Goal: Communication & Community: Answer question/provide support

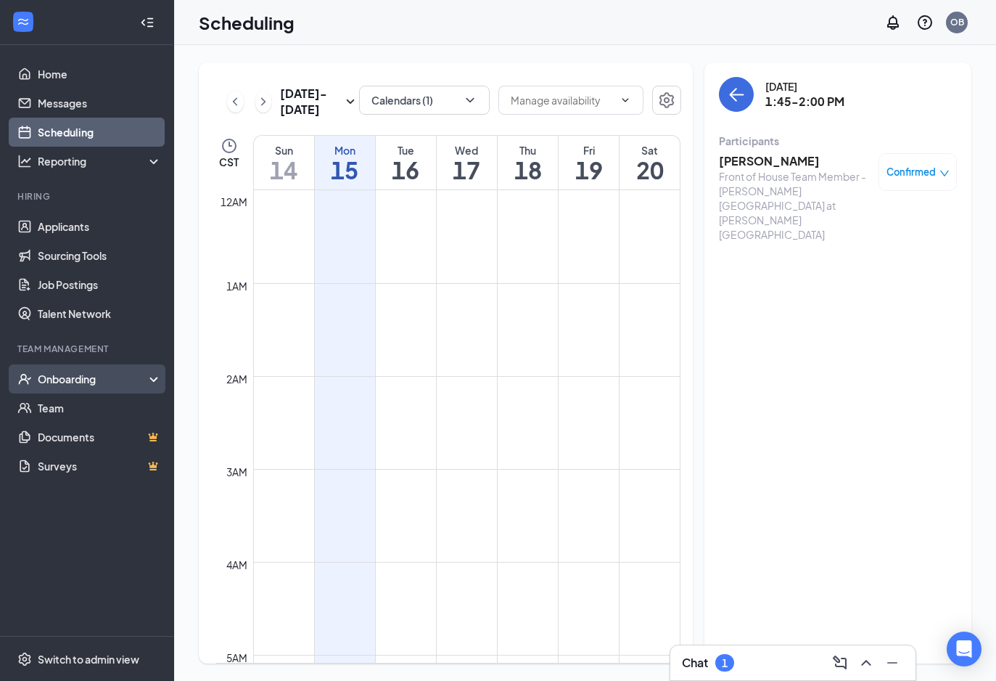
click at [67, 387] on div "Onboarding" at bounding box center [87, 378] width 174 height 29
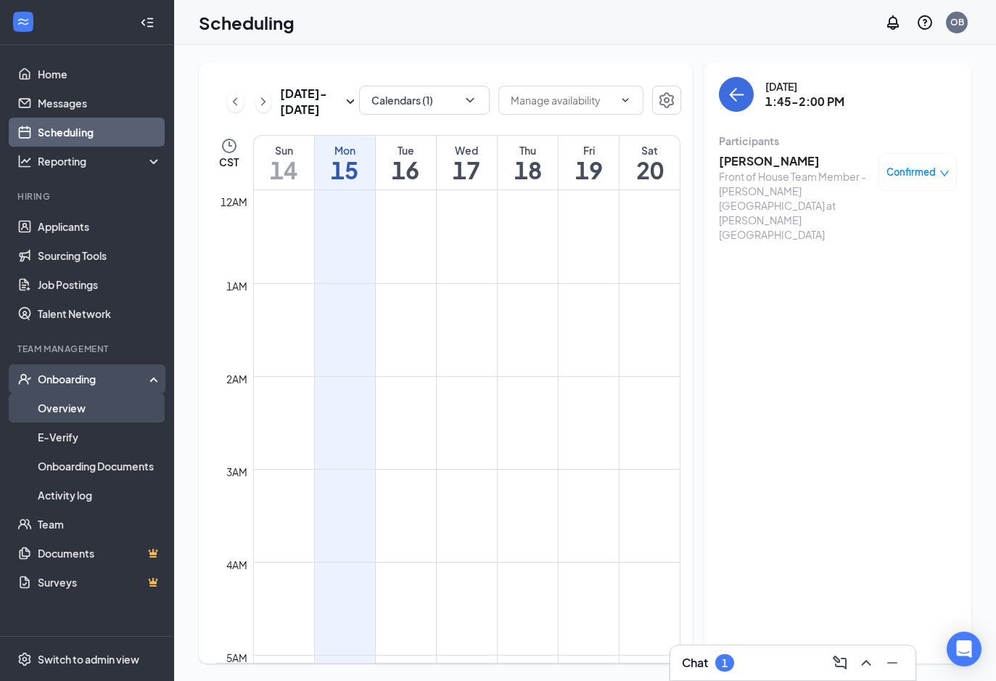
click at [78, 403] on link "Overview" at bounding box center [100, 407] width 124 height 29
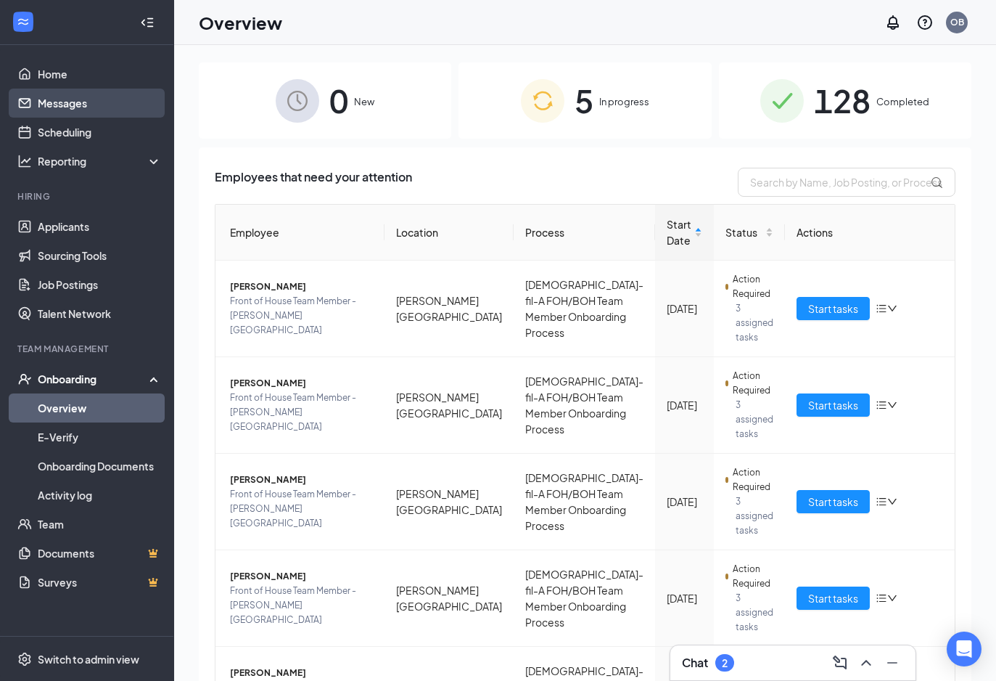
click at [90, 96] on link "Messages" at bounding box center [100, 103] width 124 height 29
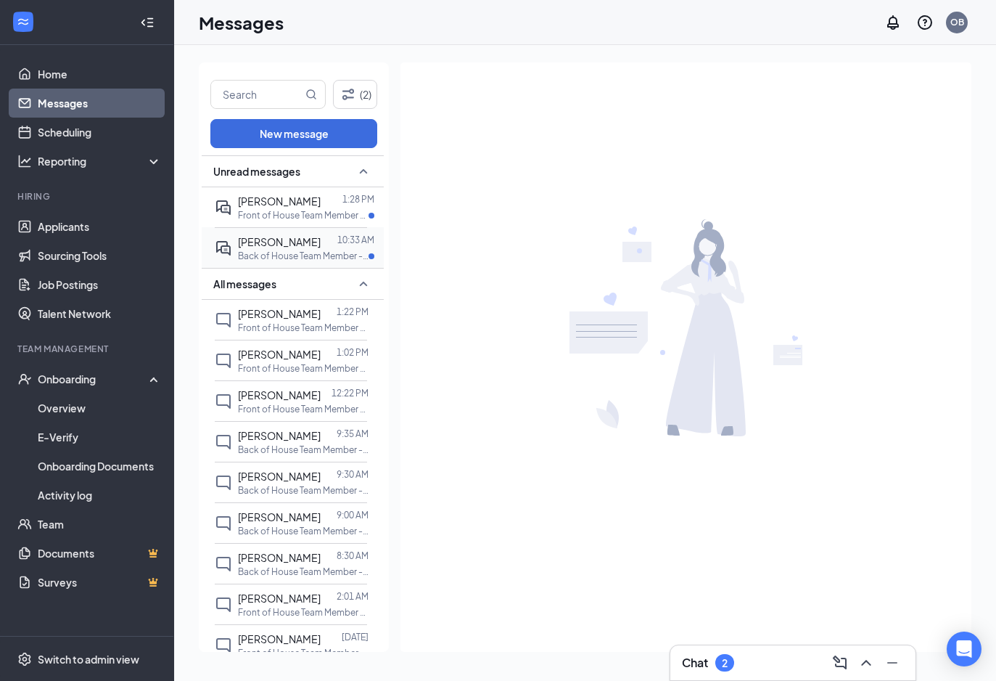
click at [279, 250] on p "Back of House Team Member - Kitchen/Sawyer Heights at Sawyer Heights" at bounding box center [303, 256] width 131 height 12
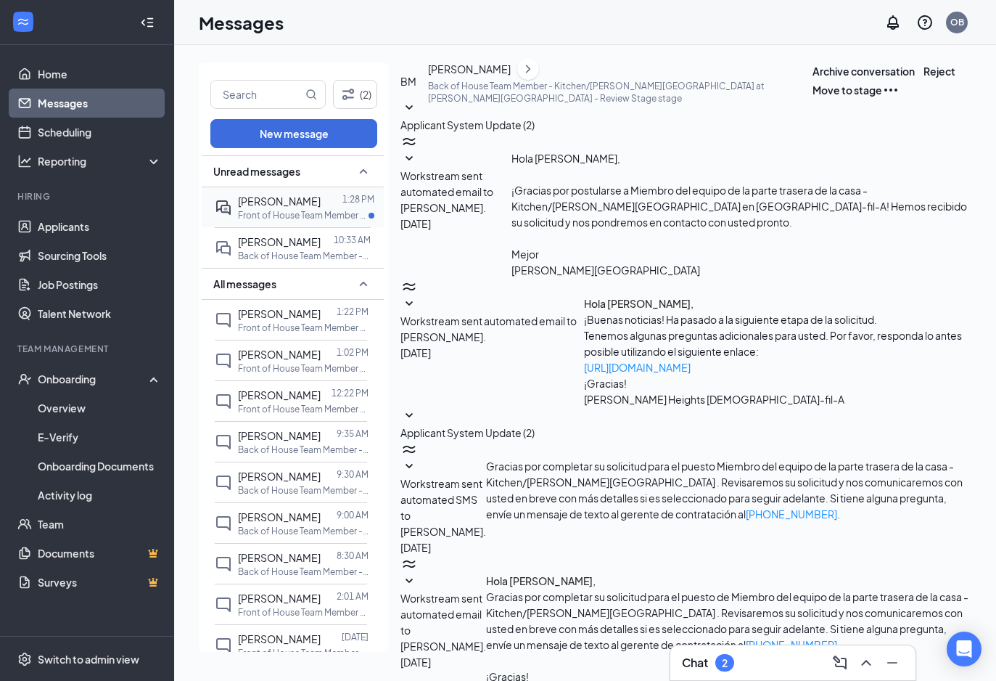
scroll to position [165, 0]
click at [294, 200] on span "Summer Harper" at bounding box center [279, 200] width 83 height 13
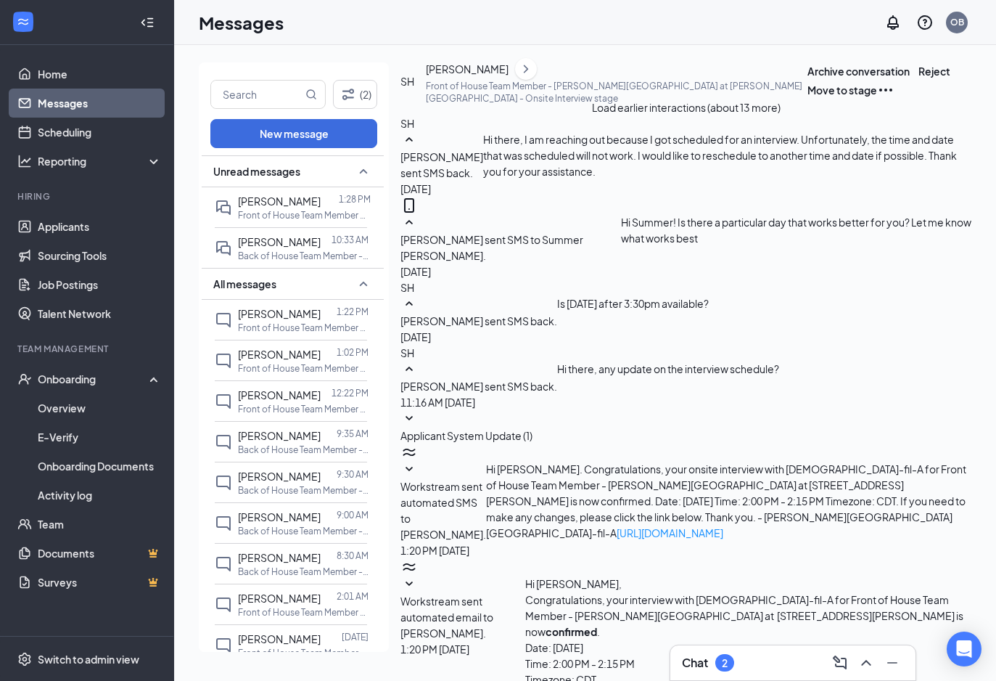
scroll to position [569, 0]
type textarea "Hi Summer. Thank you for your response! I'll send over an alternate date before…"
click at [895, 620] on div "Minimize" at bounding box center [889, 626] width 41 height 16
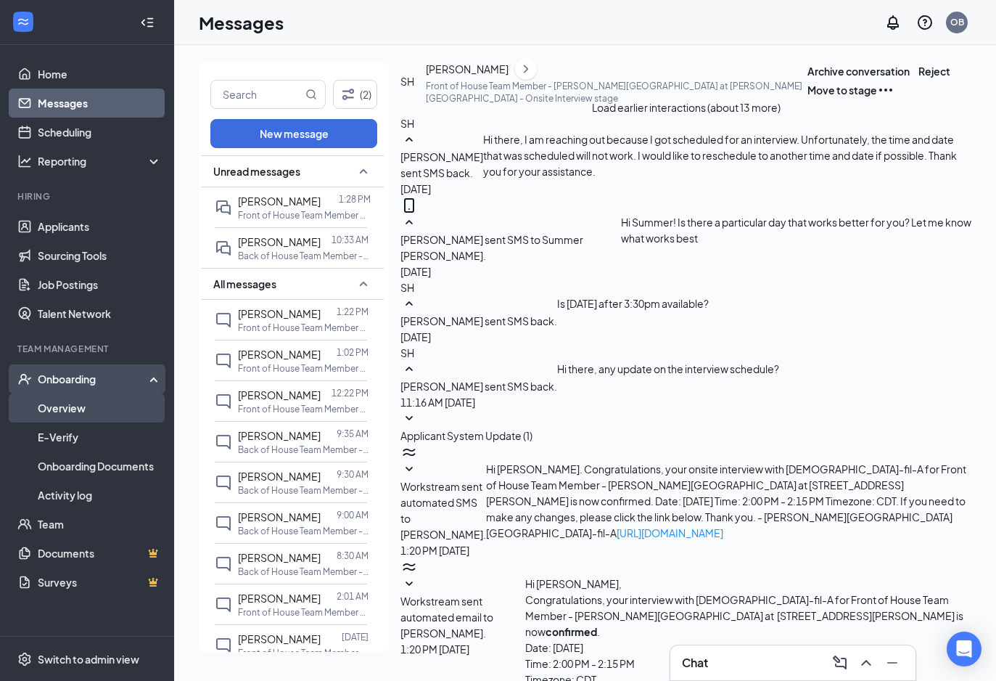
click at [86, 414] on link "Overview" at bounding box center [100, 407] width 124 height 29
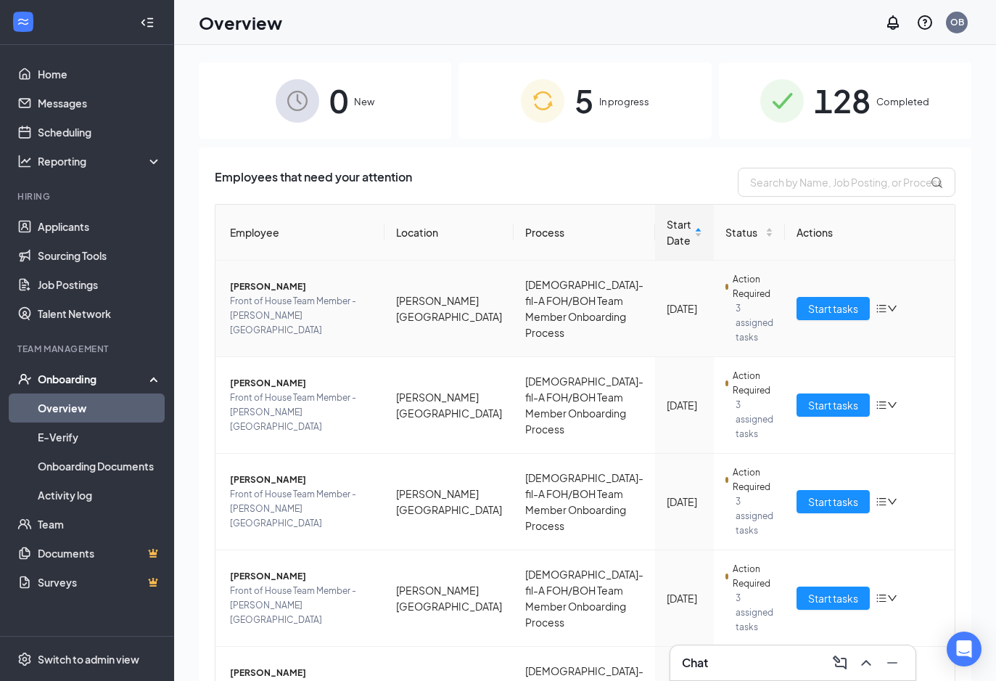
click at [286, 287] on span "Saul Dominguez" at bounding box center [301, 286] width 143 height 15
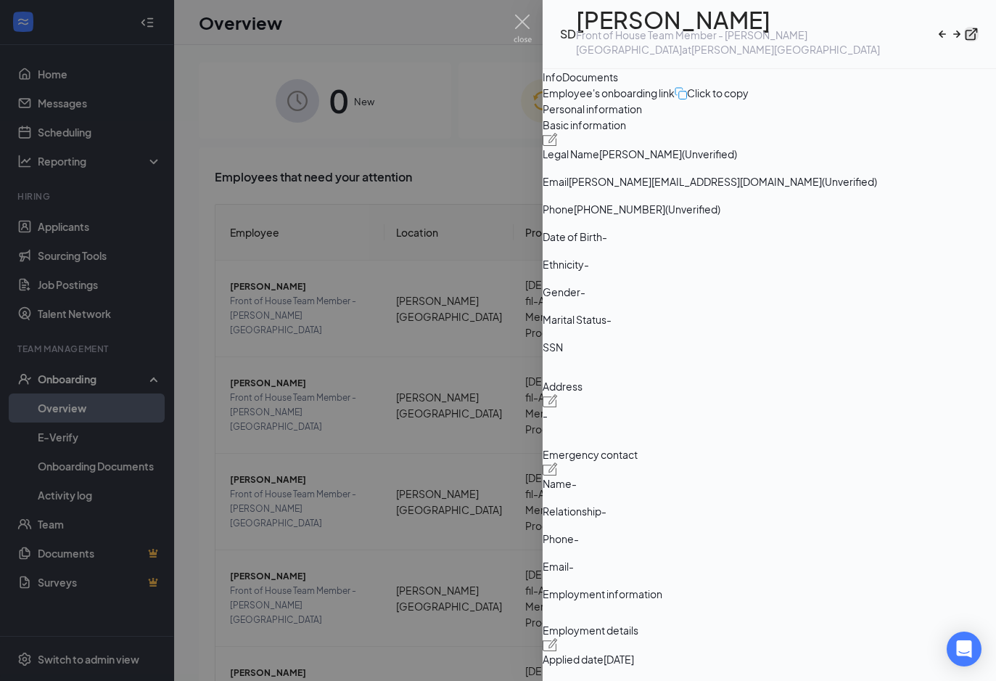
click at [966, 41] on icon "ExternalLink" at bounding box center [972, 34] width 12 height 12
click at [524, 23] on img at bounding box center [523, 29] width 18 height 28
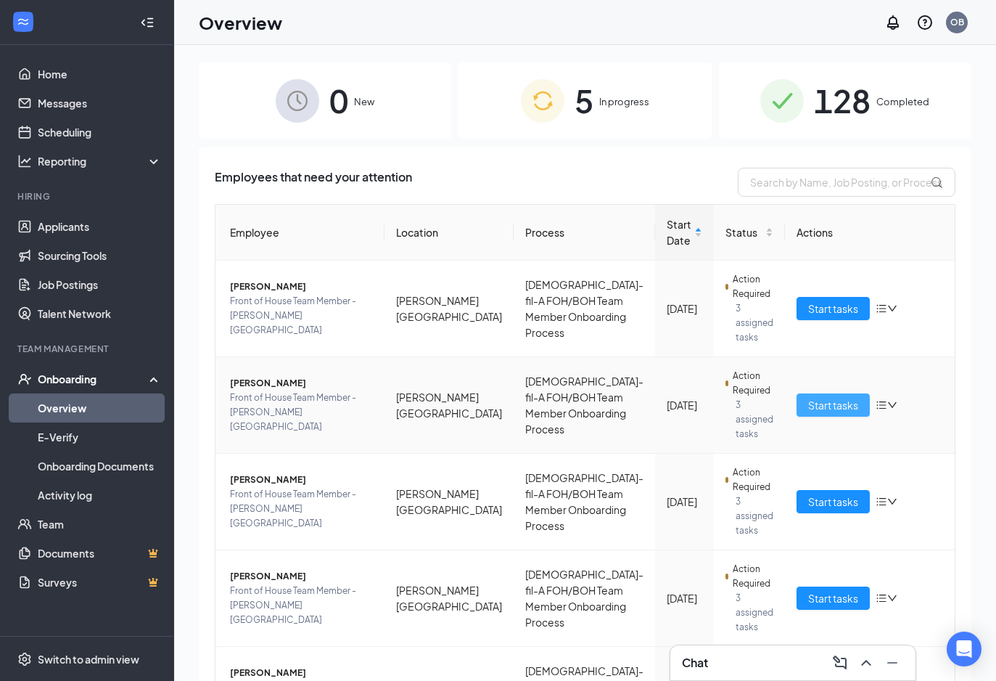
click at [818, 397] on span "Start tasks" at bounding box center [833, 405] width 50 height 16
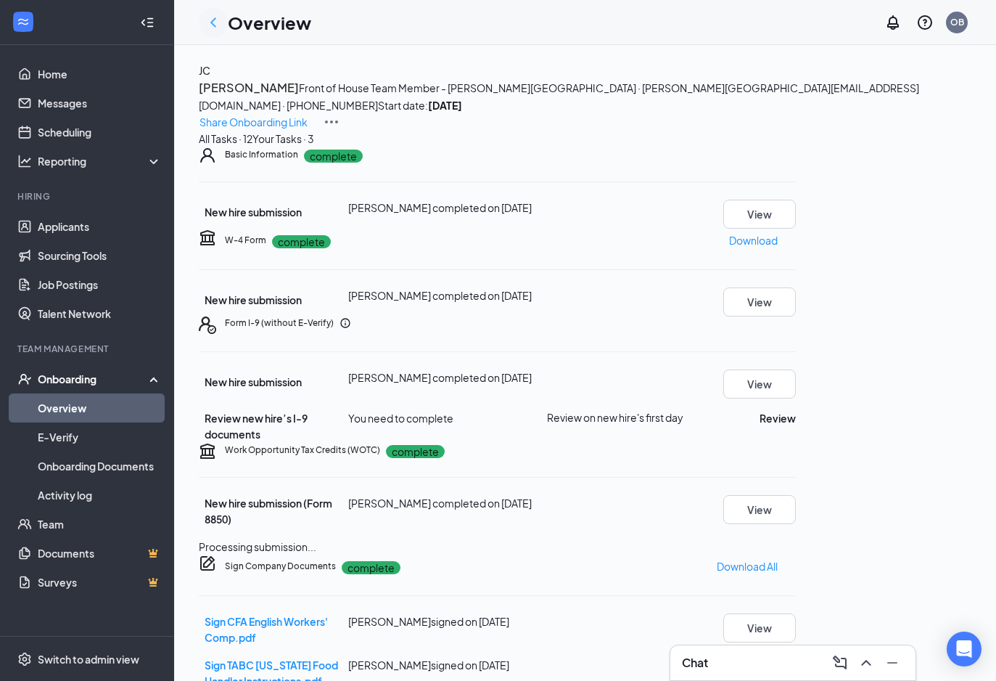
click at [220, 22] on icon "ChevronLeft" at bounding box center [213, 22] width 17 height 17
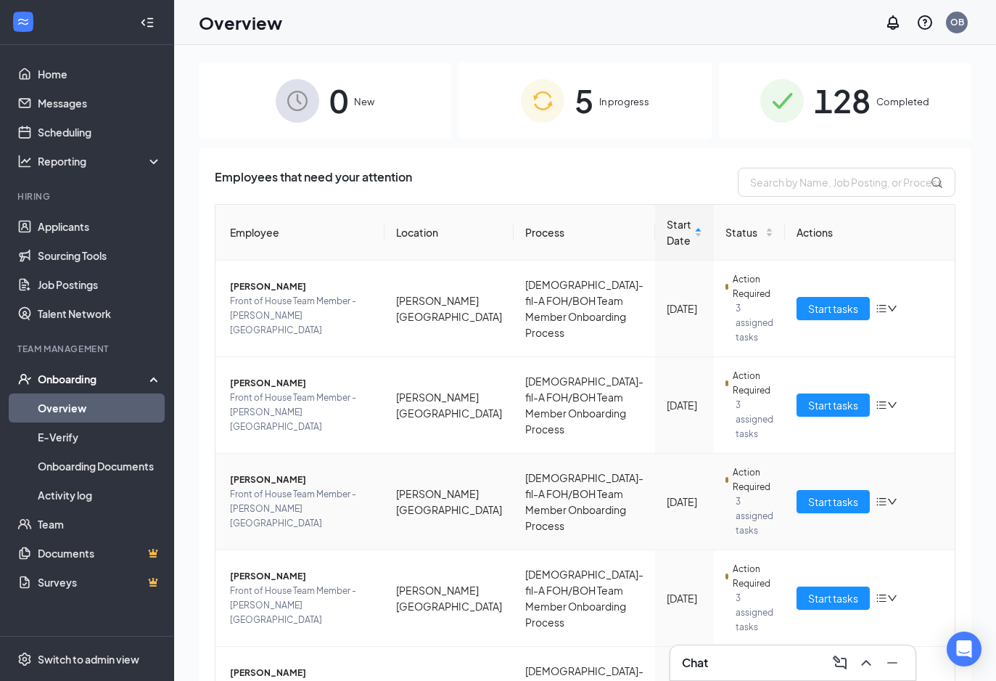
click at [272, 472] on span "Julian Cepeda" at bounding box center [301, 479] width 143 height 15
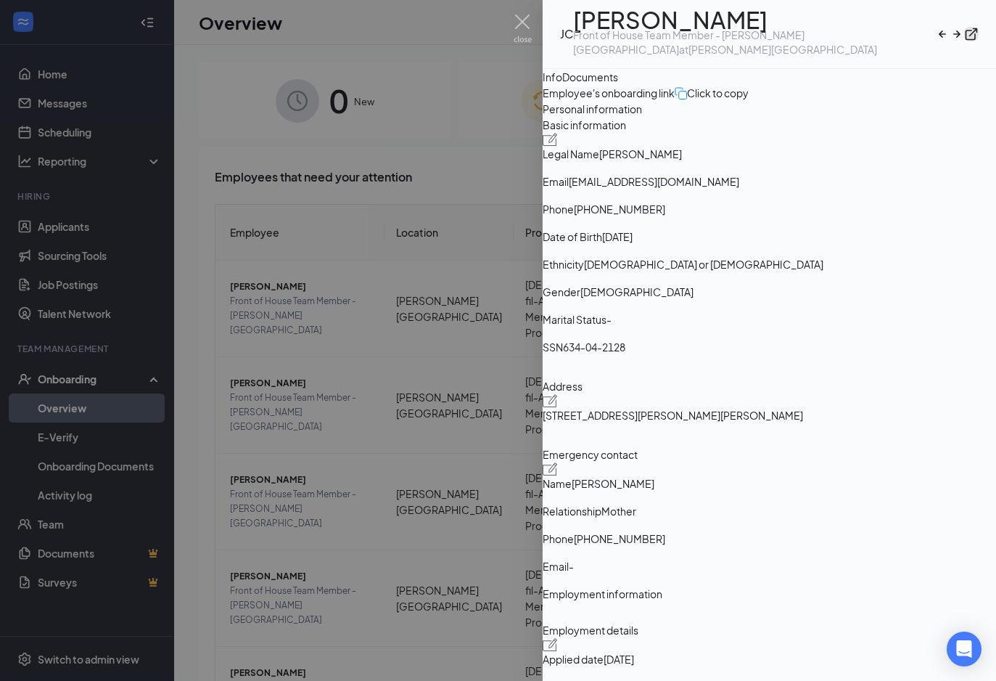
click at [971, 36] on icon "ExternalLink" at bounding box center [971, 34] width 15 height 15
click at [519, 21] on img at bounding box center [523, 29] width 18 height 28
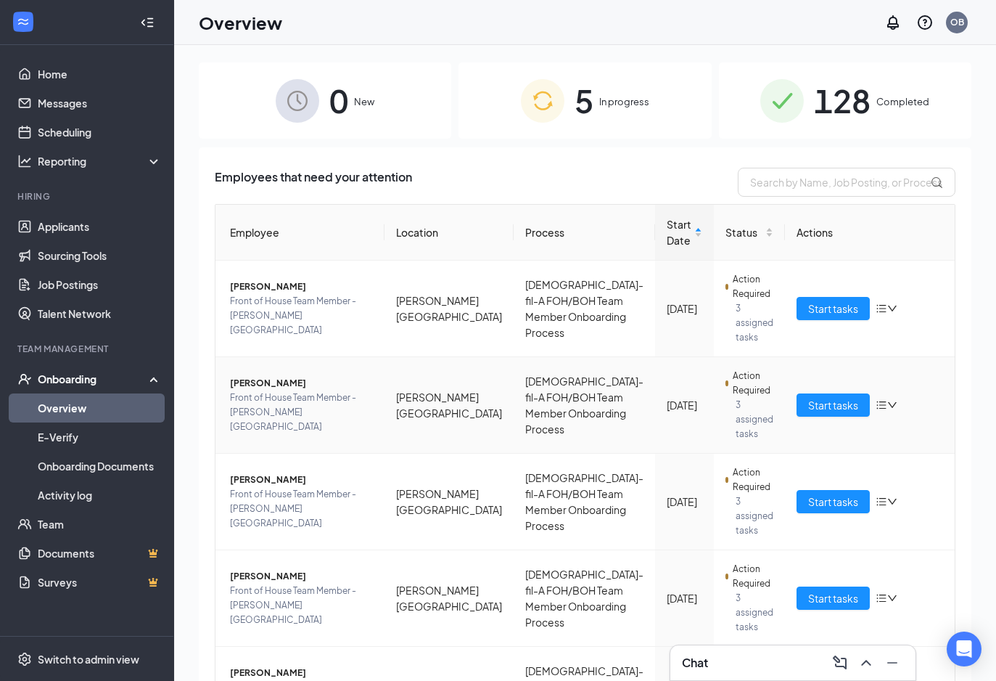
click at [287, 376] on span "Kelcie A Gamez" at bounding box center [301, 383] width 143 height 15
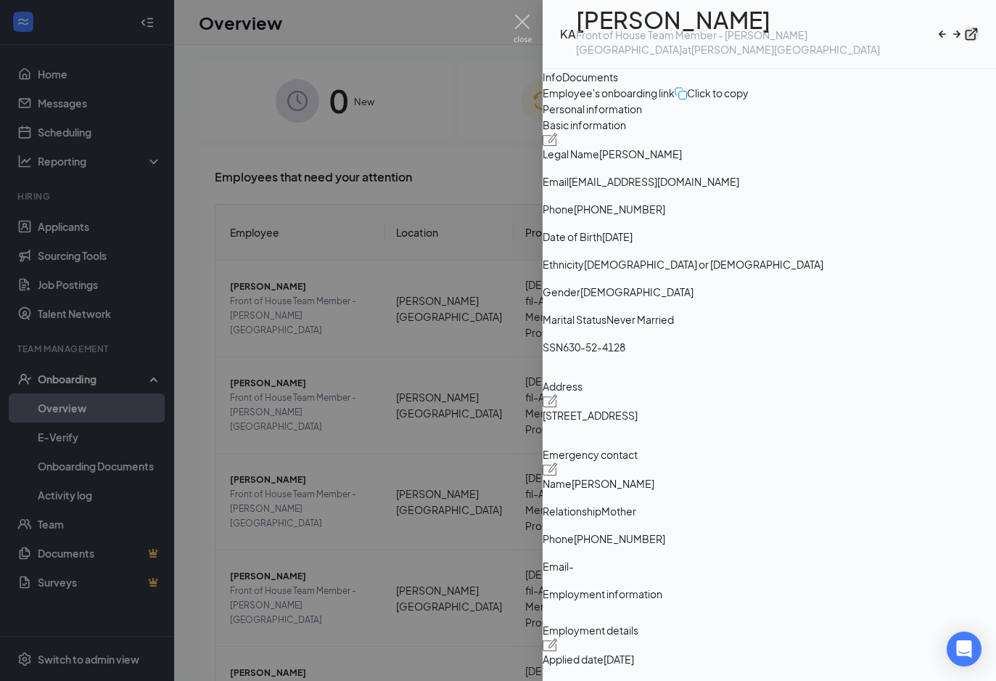
click at [966, 36] on icon "ExternalLink" at bounding box center [971, 34] width 15 height 15
click at [524, 27] on img at bounding box center [523, 29] width 18 height 28
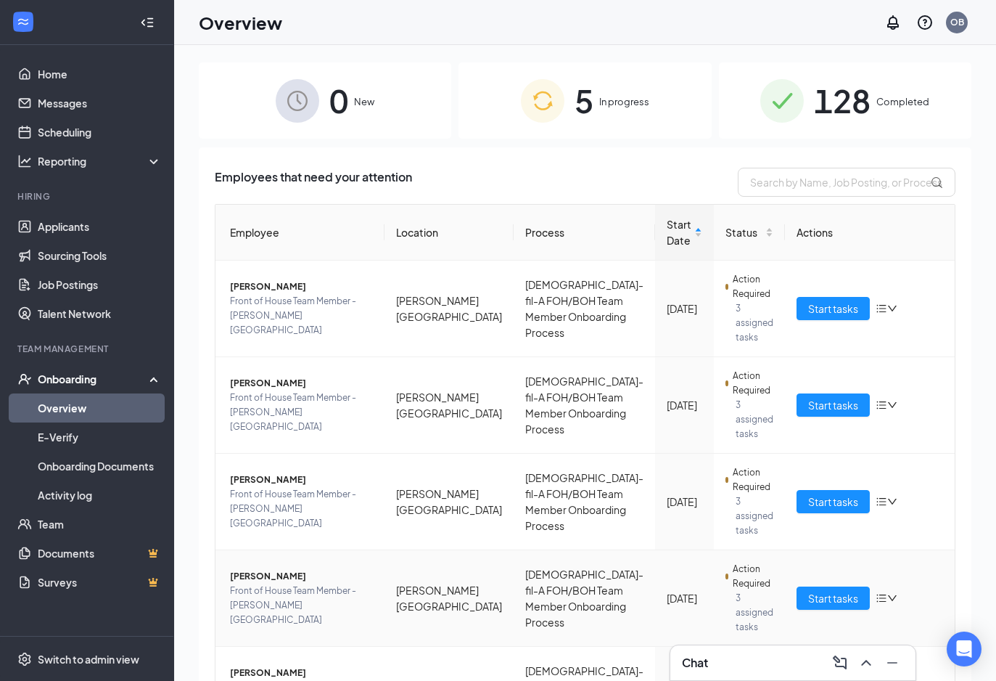
click at [275, 569] on span "Mayrena J Elvir" at bounding box center [301, 576] width 143 height 15
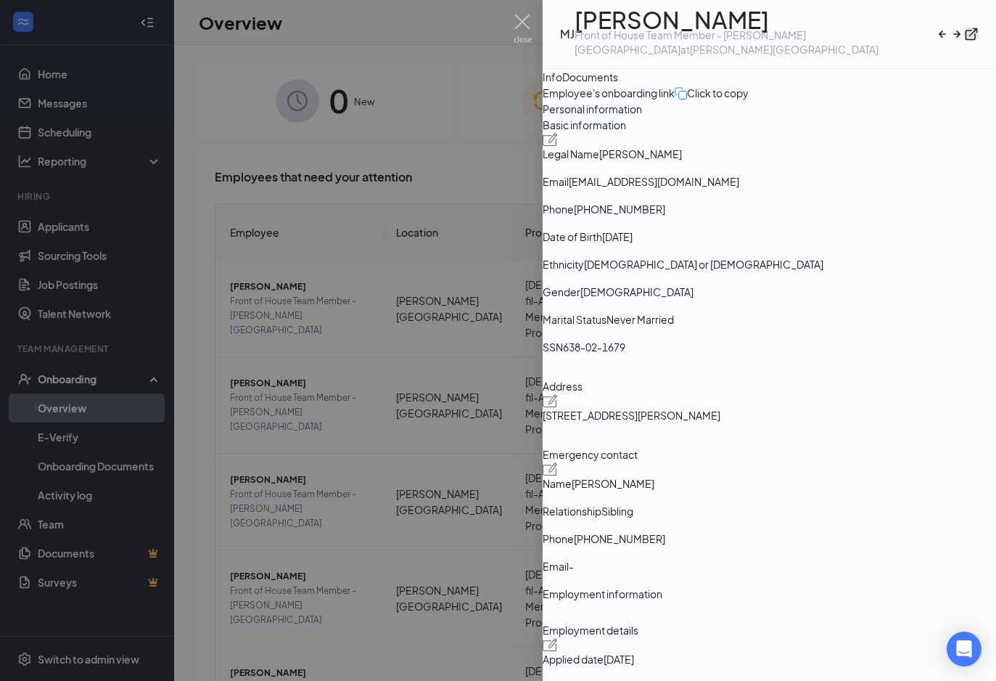
click at [964, 33] on button "button" at bounding box center [971, 34] width 15 height 15
click at [525, 22] on img at bounding box center [523, 29] width 18 height 28
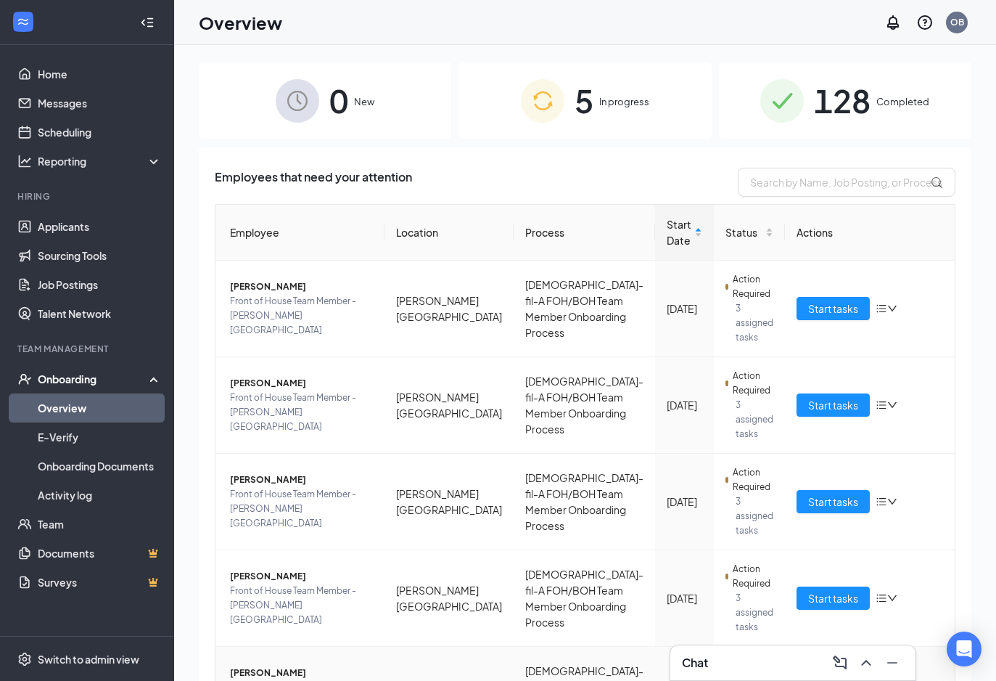
click at [287, 665] on span "Cynthia E Campos" at bounding box center [301, 672] width 143 height 15
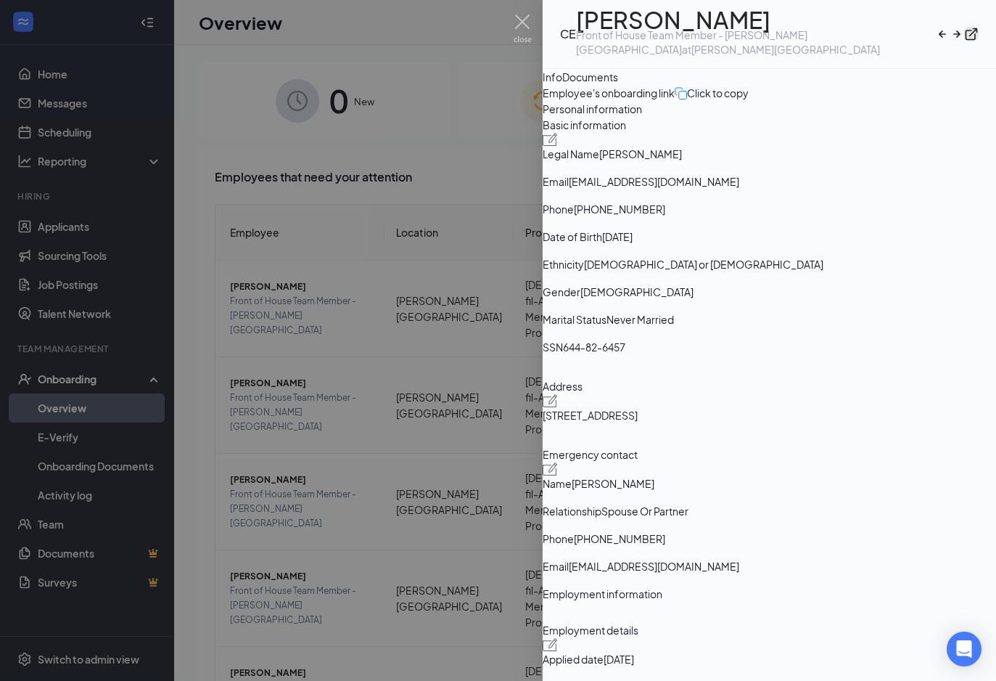
click at [968, 27] on button "button" at bounding box center [971, 34] width 15 height 15
click at [522, 22] on img at bounding box center [523, 29] width 18 height 28
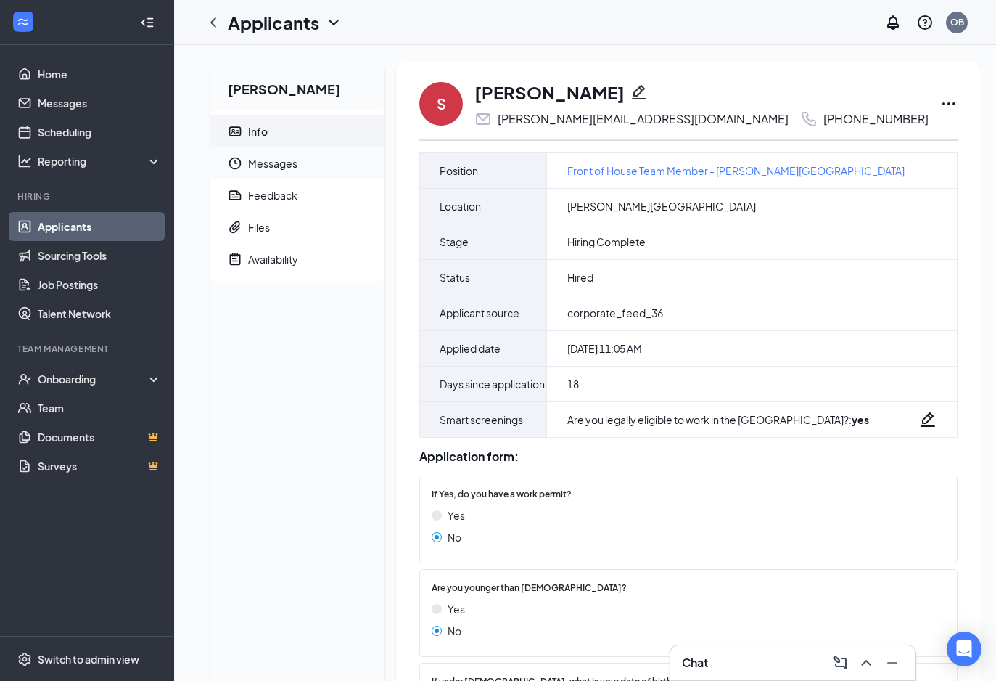
click at [303, 155] on span "Messages" at bounding box center [310, 163] width 125 height 32
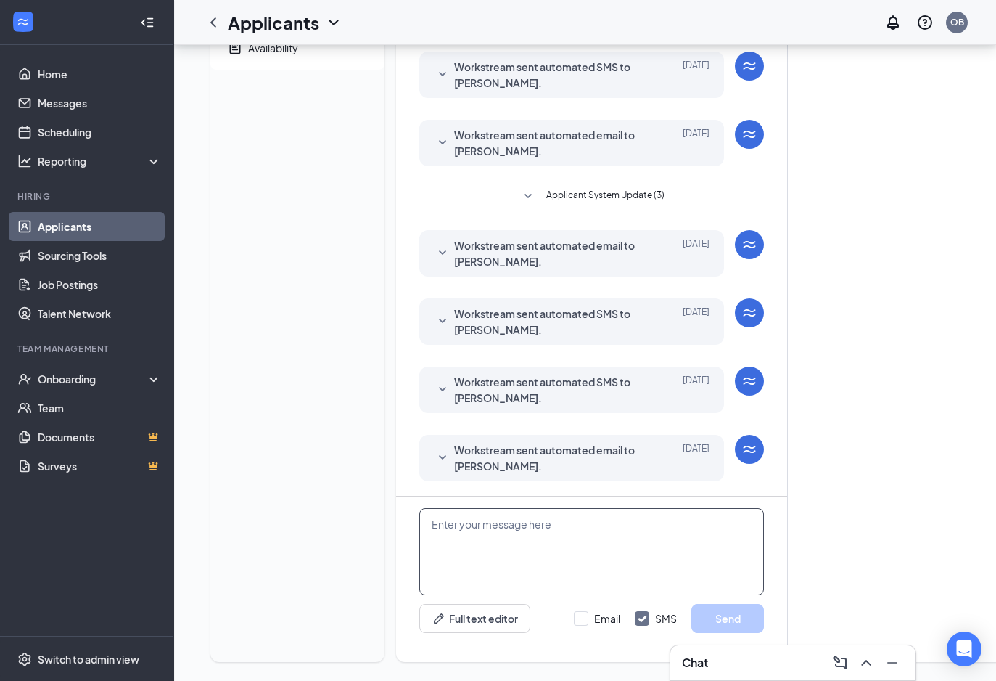
scroll to position [221, 0]
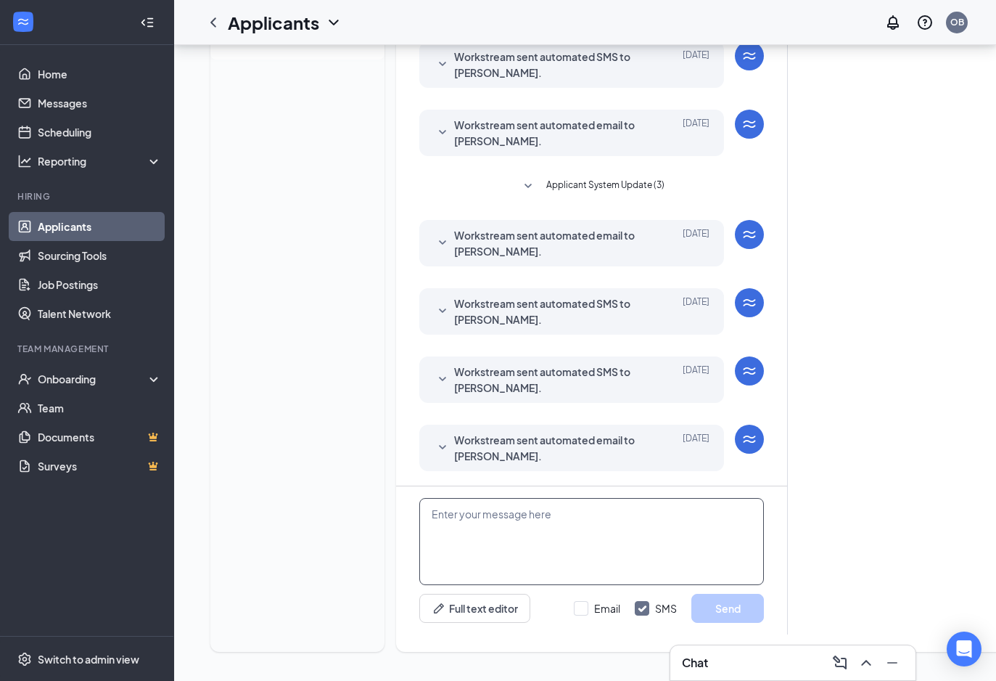
click at [598, 535] on textarea at bounding box center [591, 541] width 345 height 87
paste textarea "Hello! Please don’t forget we will be meeting tomorrow, September 16, 2025, fro…"
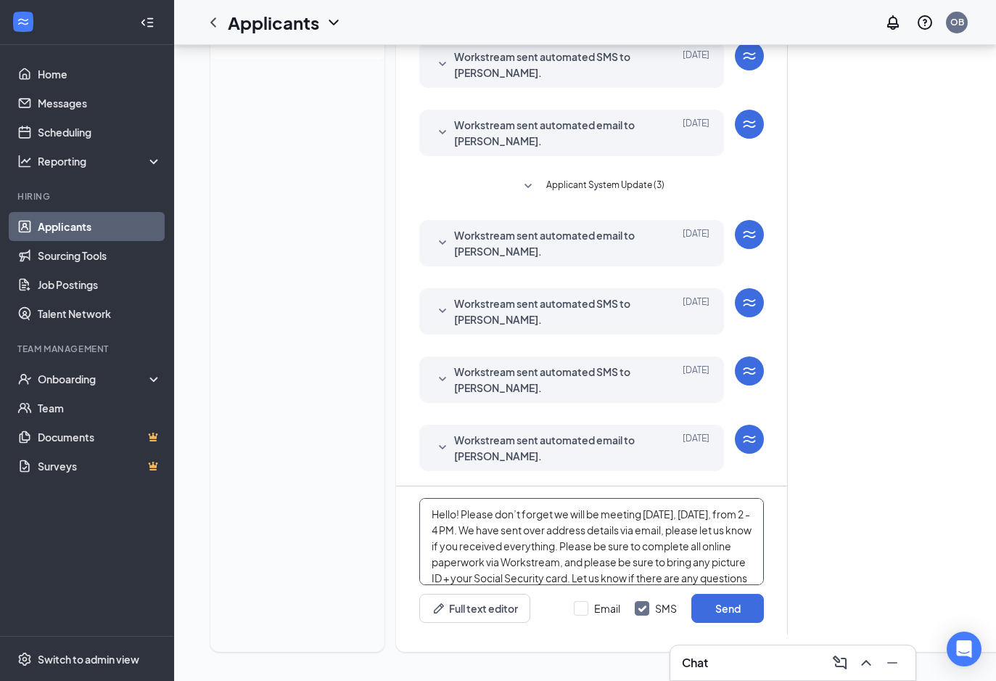
scroll to position [15, 0]
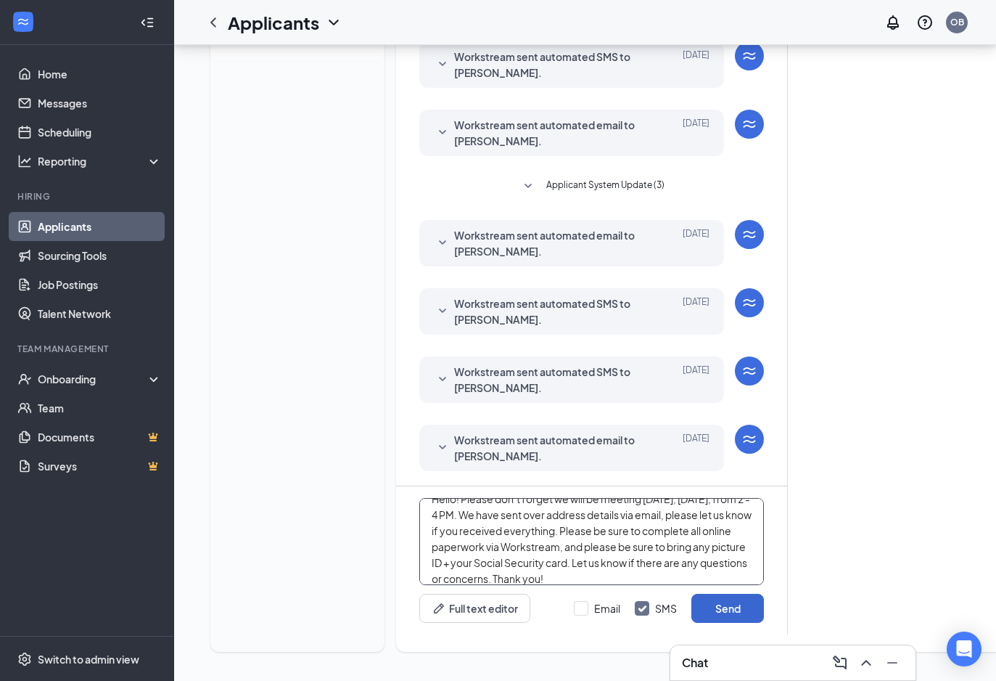
type textarea "Hello! Please don’t forget we will be meeting tomorrow, September 16, 2025, fro…"
click at [717, 616] on button "Send" at bounding box center [727, 607] width 73 height 29
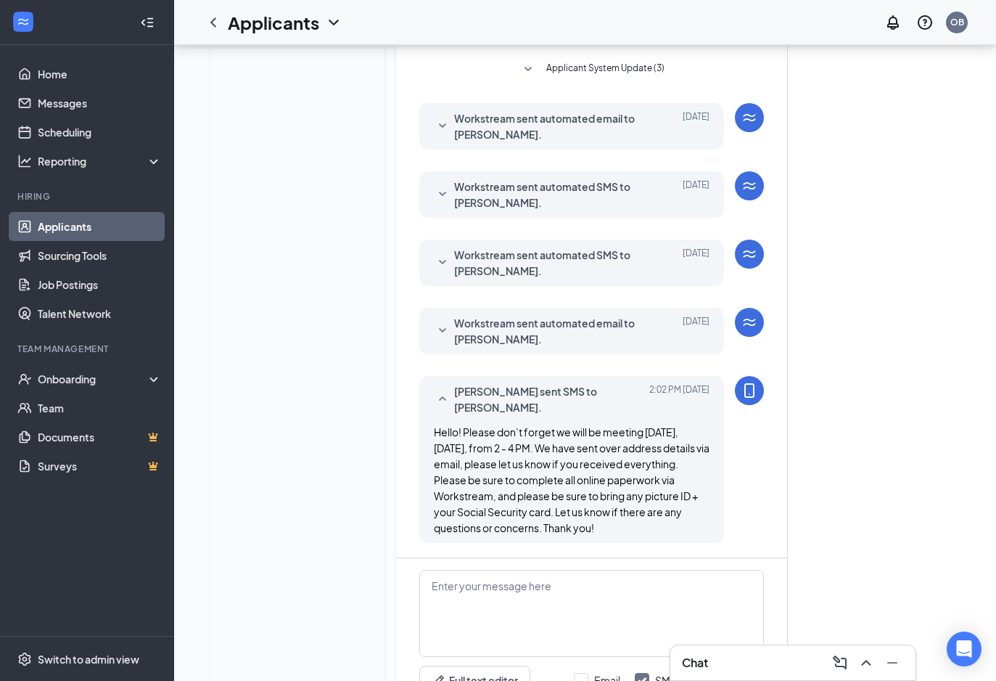
scroll to position [410, 0]
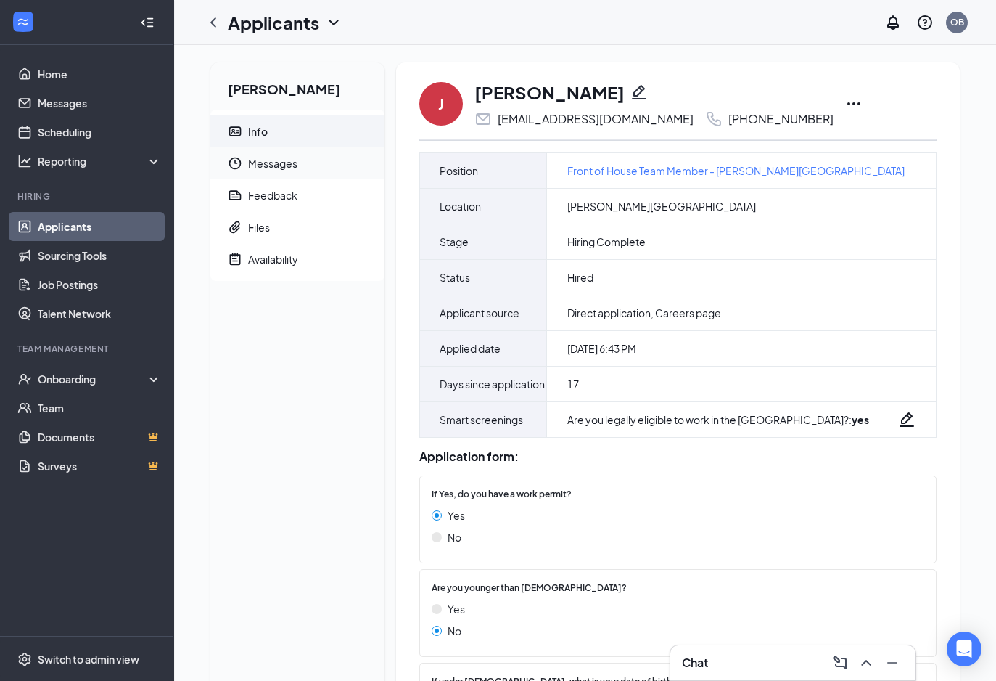
click at [278, 165] on span "Messages" at bounding box center [310, 163] width 125 height 32
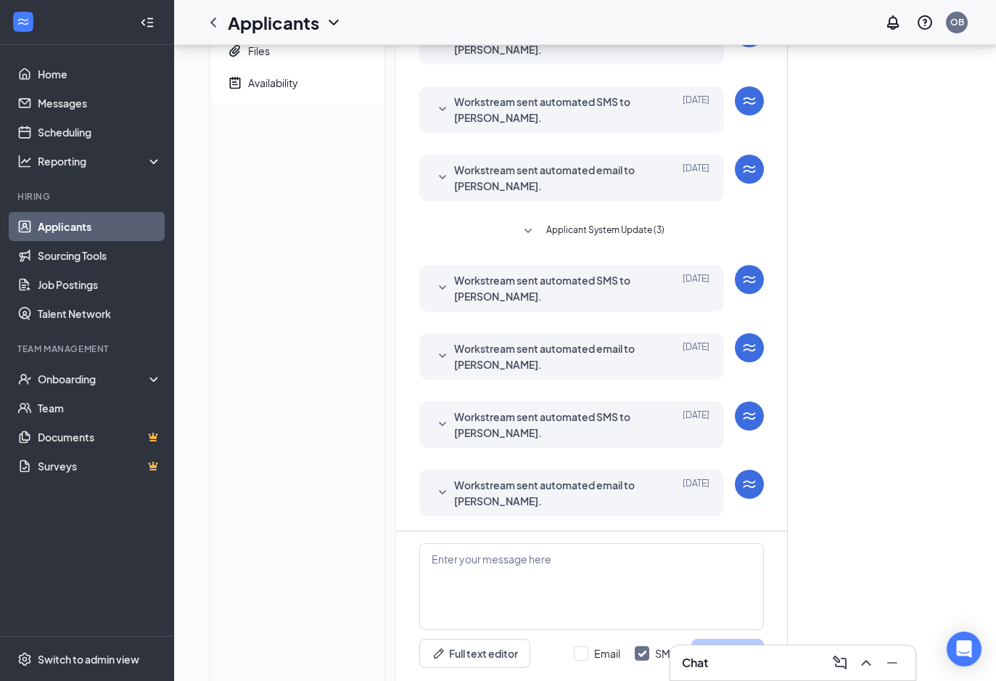
scroll to position [221, 0]
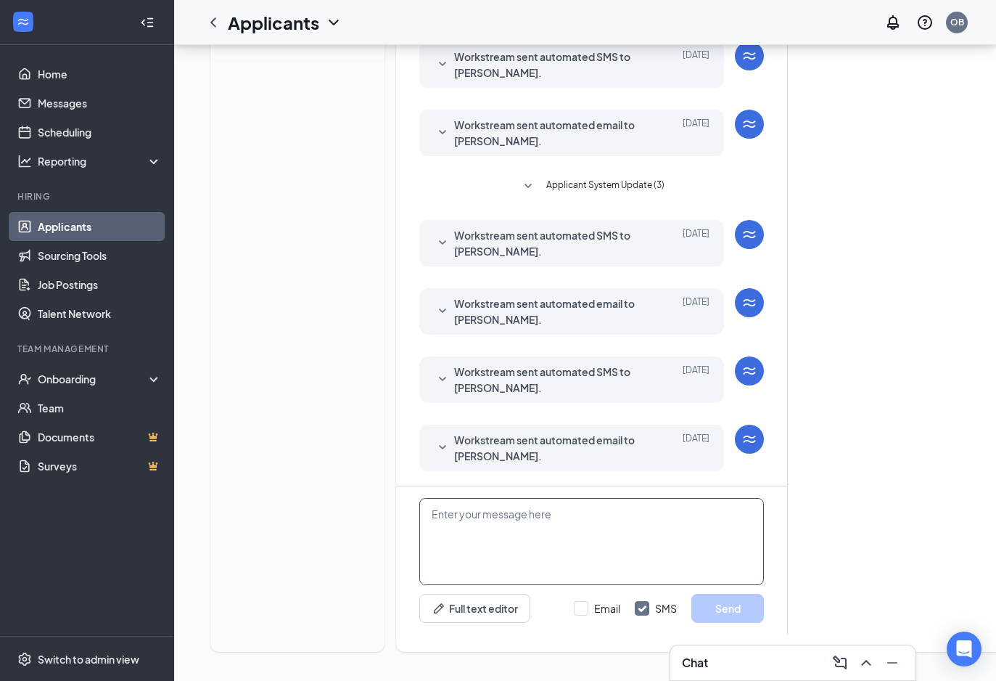
click at [517, 513] on textarea at bounding box center [591, 541] width 345 height 87
paste textarea "Hello! Please don’t forget we will be meeting [DATE], [DATE], from 2 - 4 PM. We…"
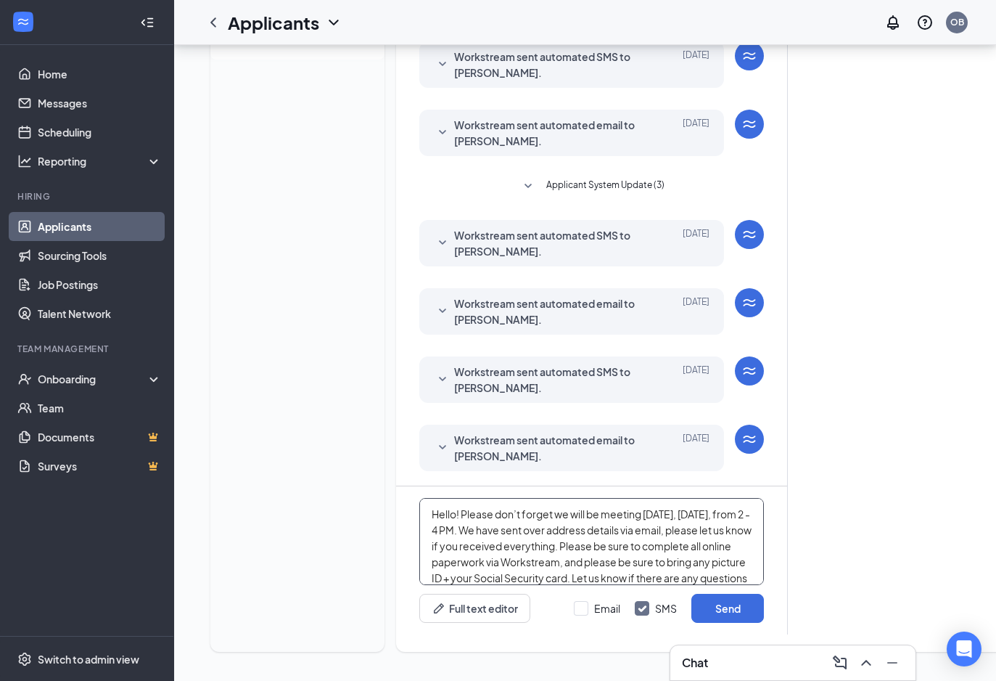
scroll to position [15, 0]
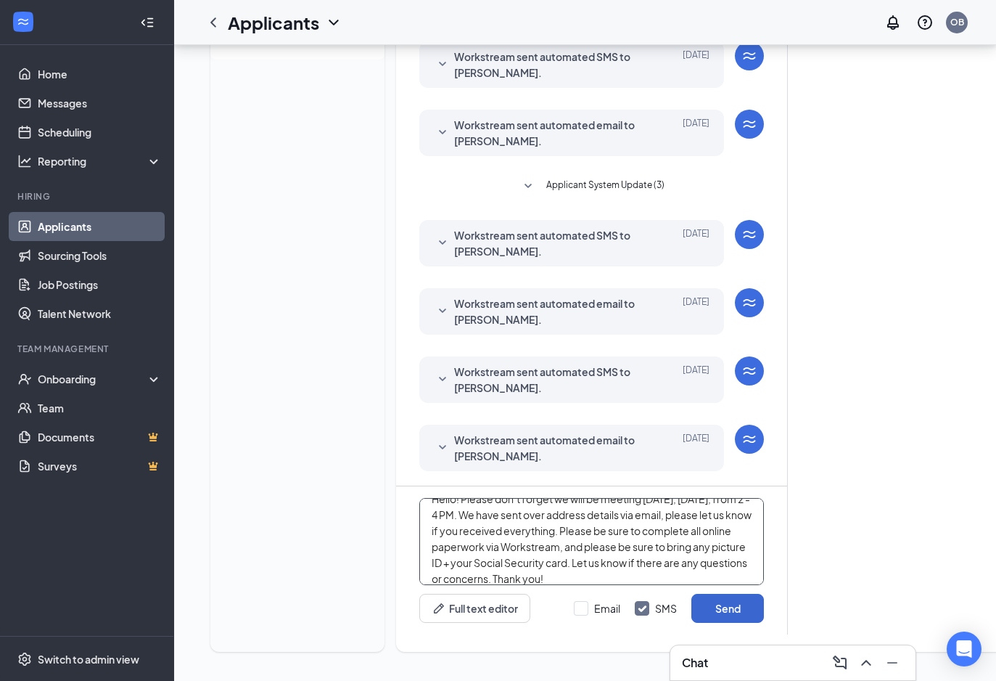
type textarea "Hello! Please don’t forget we will be meeting [DATE], [DATE], from 2 - 4 PM. We…"
click at [736, 613] on button "Send" at bounding box center [727, 607] width 73 height 29
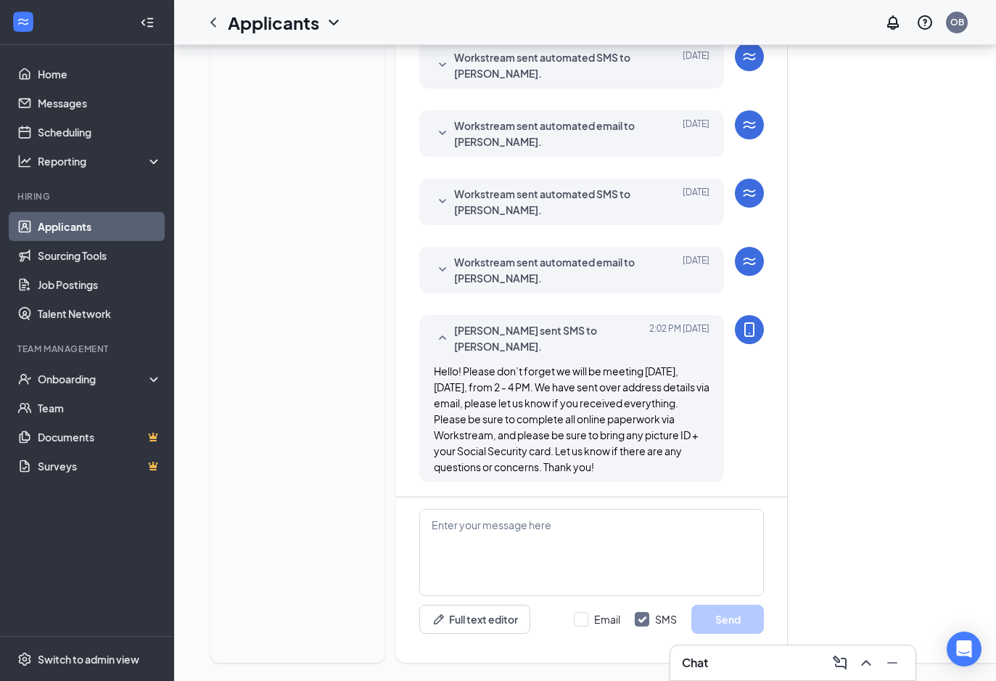
scroll to position [410, 0]
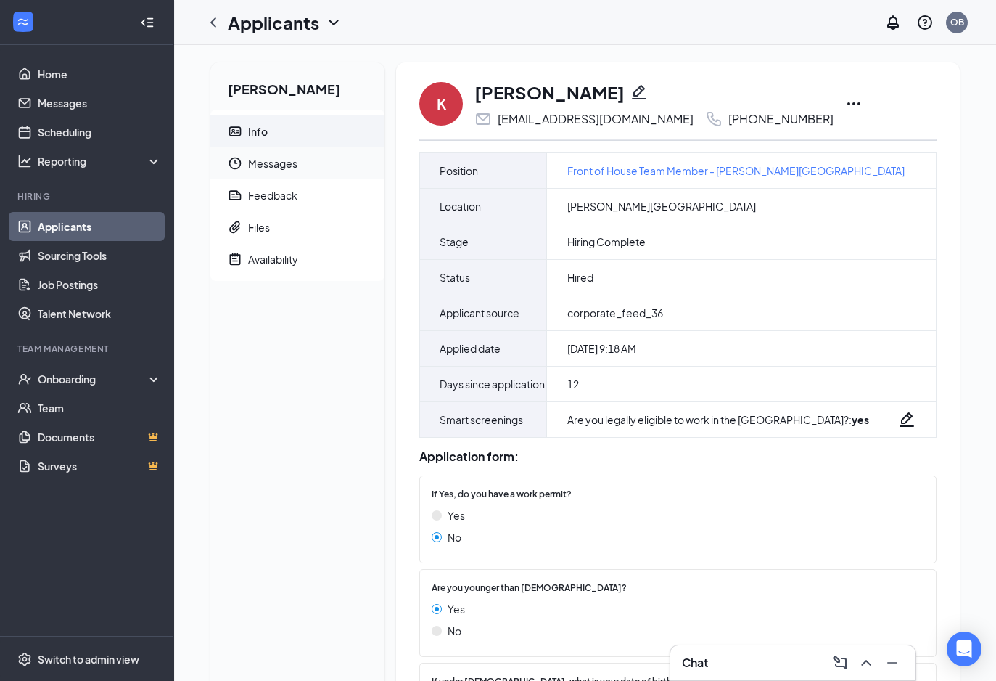
click at [283, 165] on span "Messages" at bounding box center [310, 163] width 125 height 32
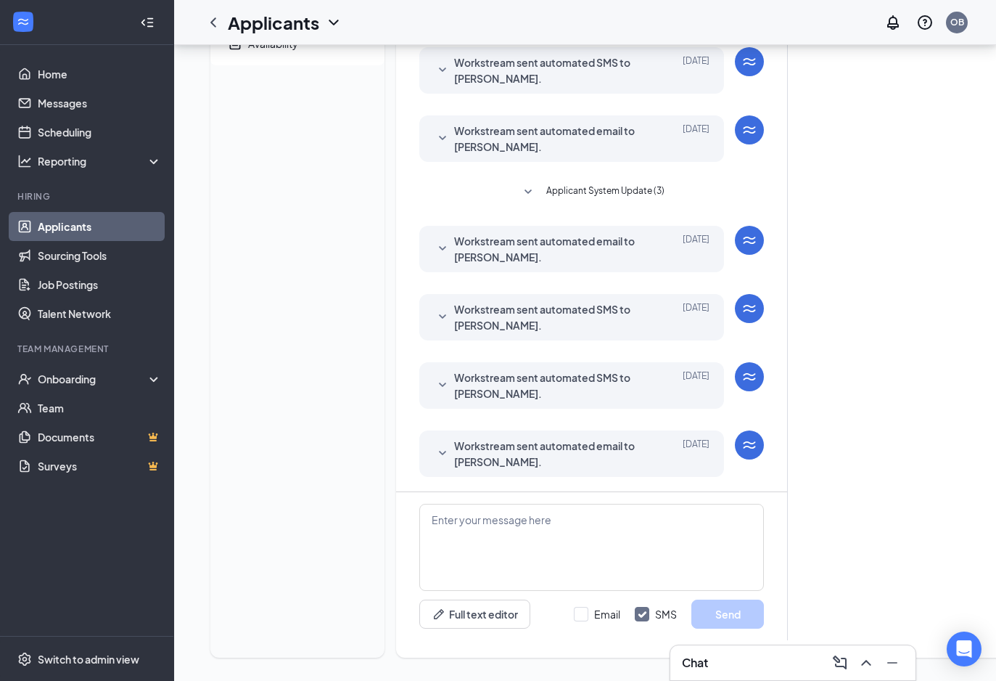
scroll to position [221, 0]
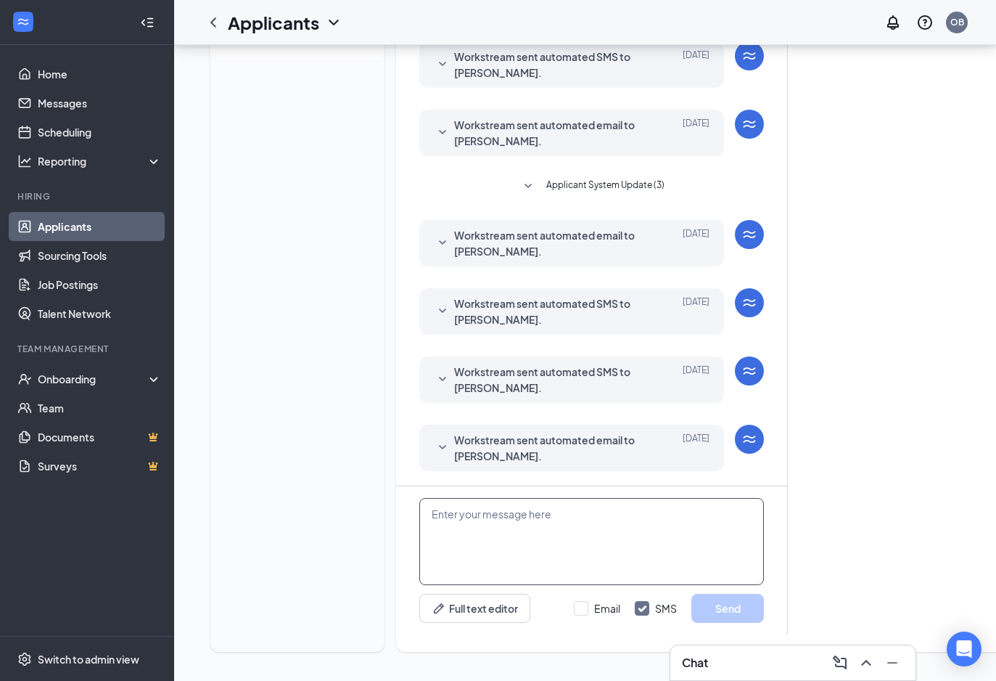
click at [576, 538] on textarea at bounding box center [591, 541] width 345 height 87
paste textarea "Hello! Please don’t forget we will be meeting tomorrow, September 16, 2025, fro…"
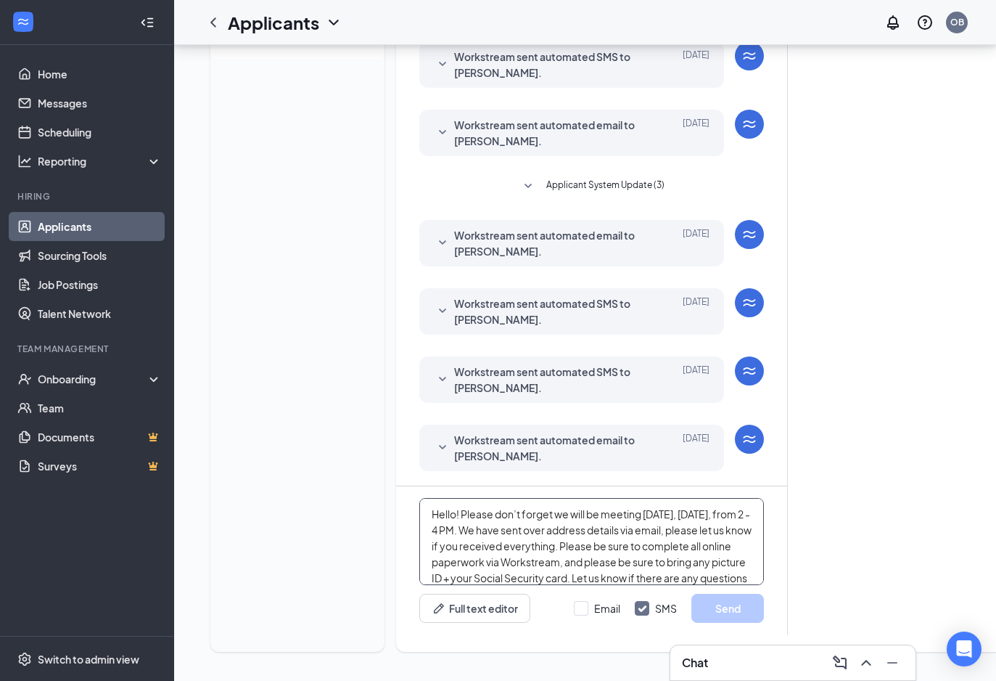
scroll to position [15, 0]
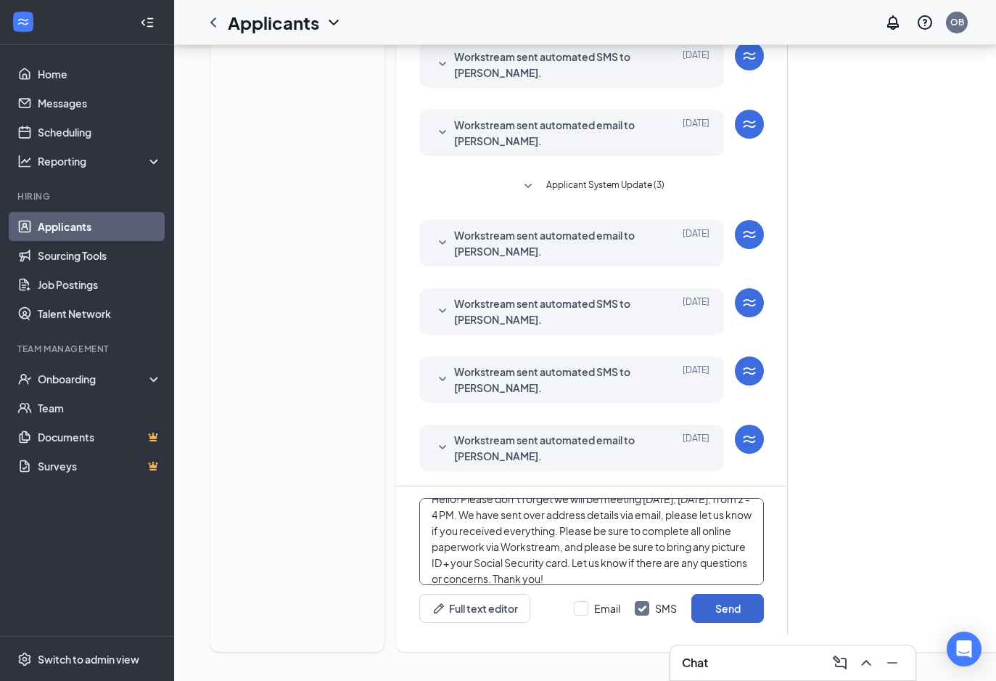
type textarea "Hello! Please don’t forget we will be meeting tomorrow, September 16, 2025, fro…"
click at [719, 607] on button "Send" at bounding box center [727, 607] width 73 height 29
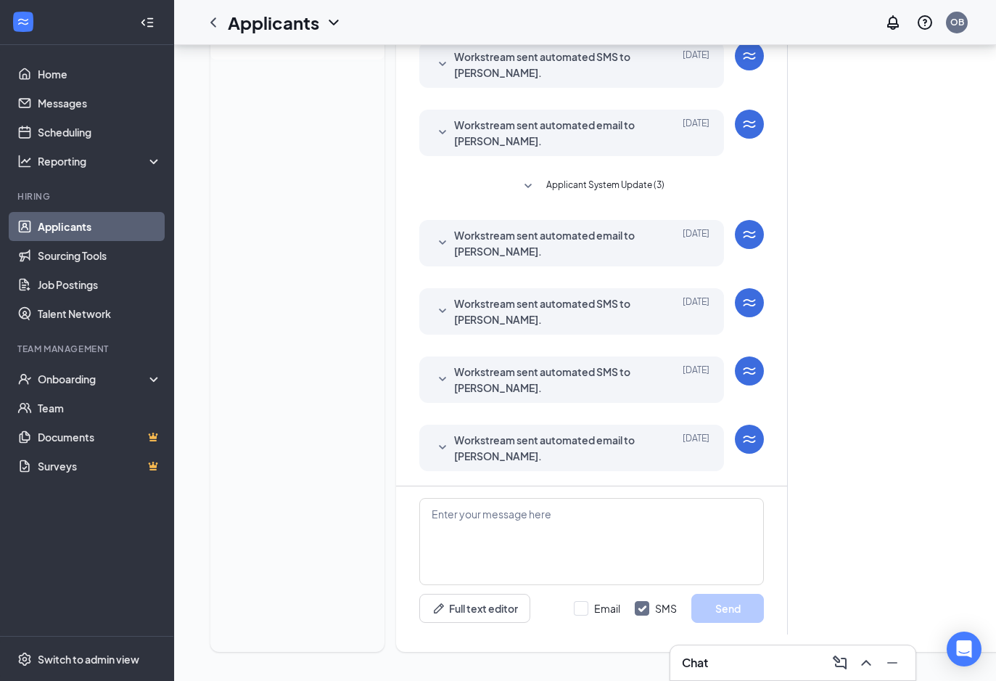
scroll to position [0, 0]
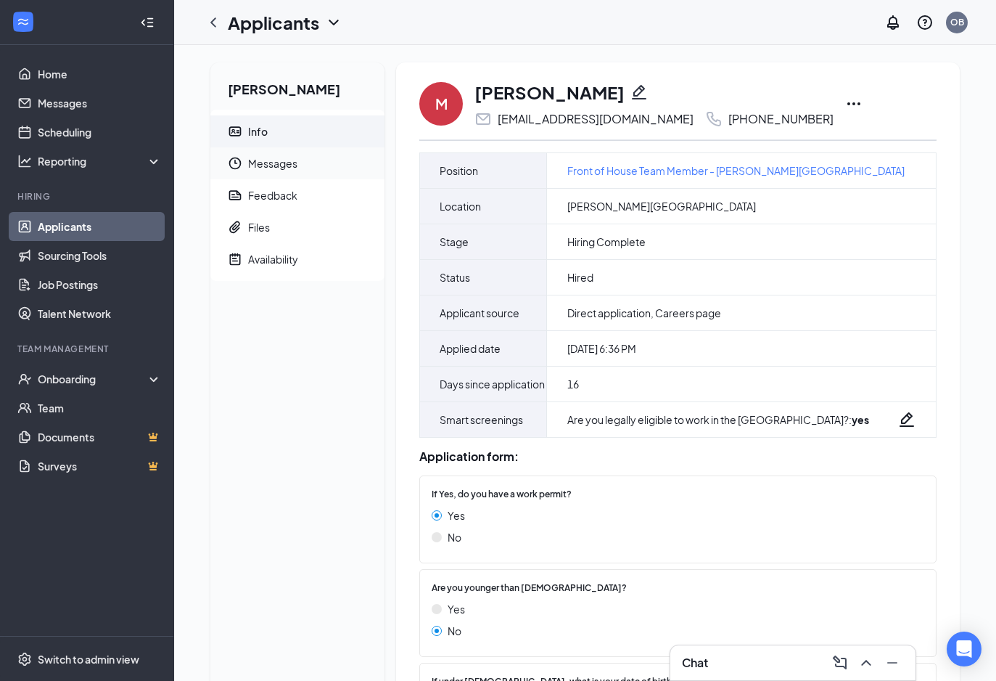
click at [326, 164] on span "Messages" at bounding box center [310, 163] width 125 height 32
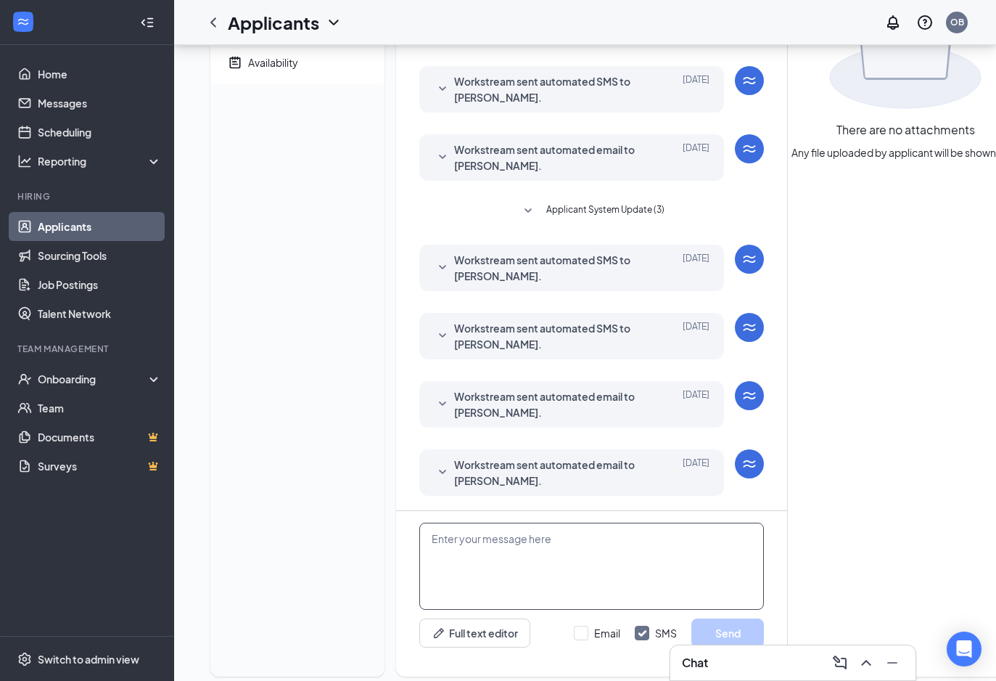
scroll to position [221, 0]
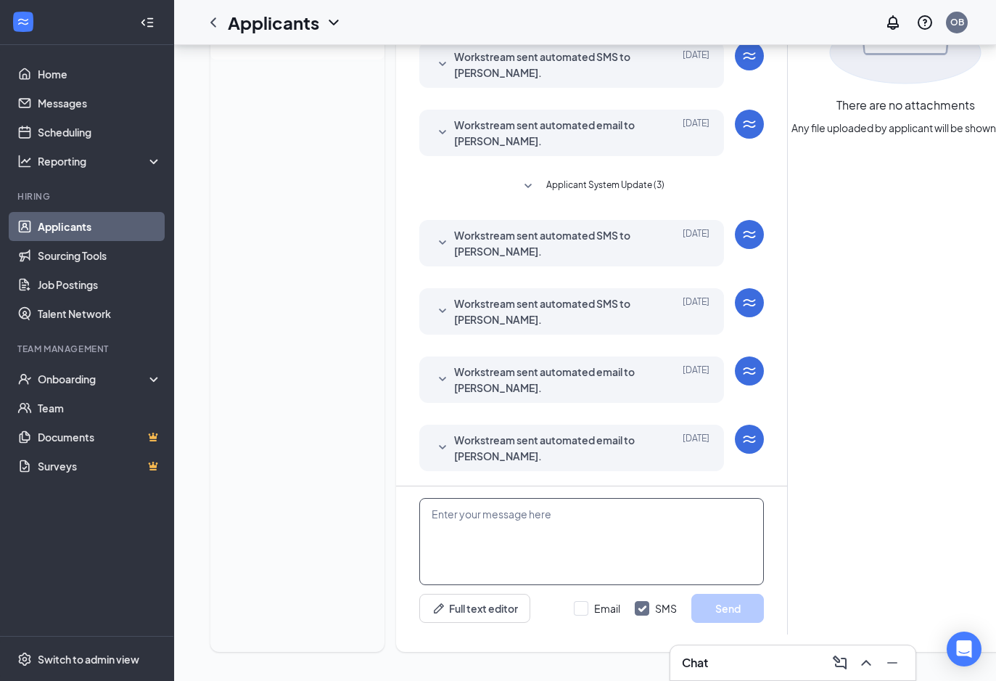
click at [583, 516] on textarea at bounding box center [591, 541] width 345 height 87
paste textarea "Hello! Please don’t forget we will be meeting [DATE], [DATE], from 2 - 4 PM. We…"
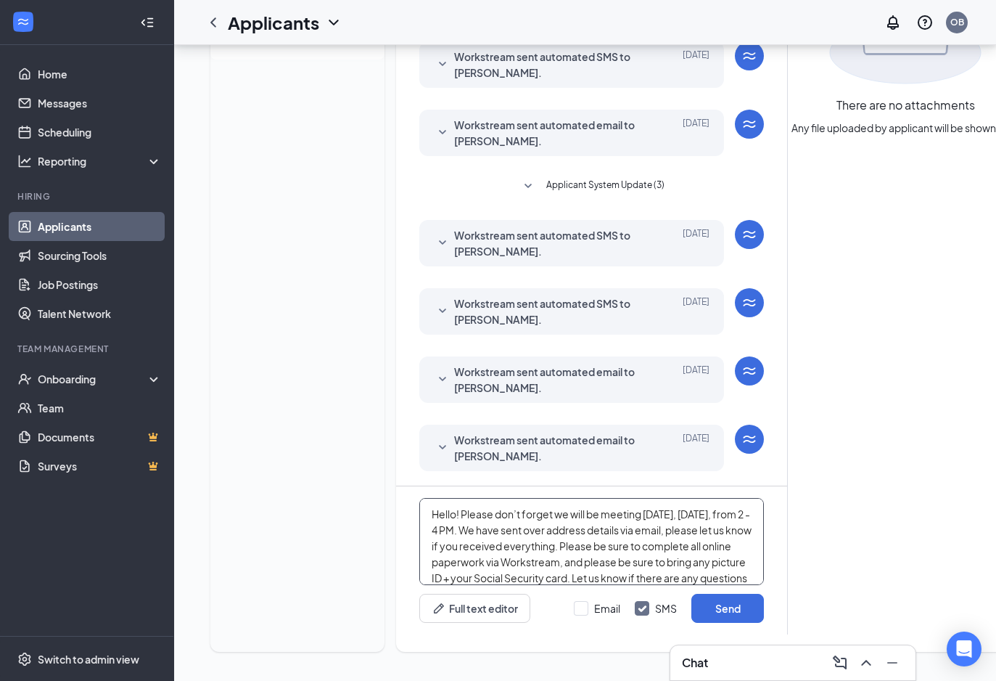
scroll to position [15, 0]
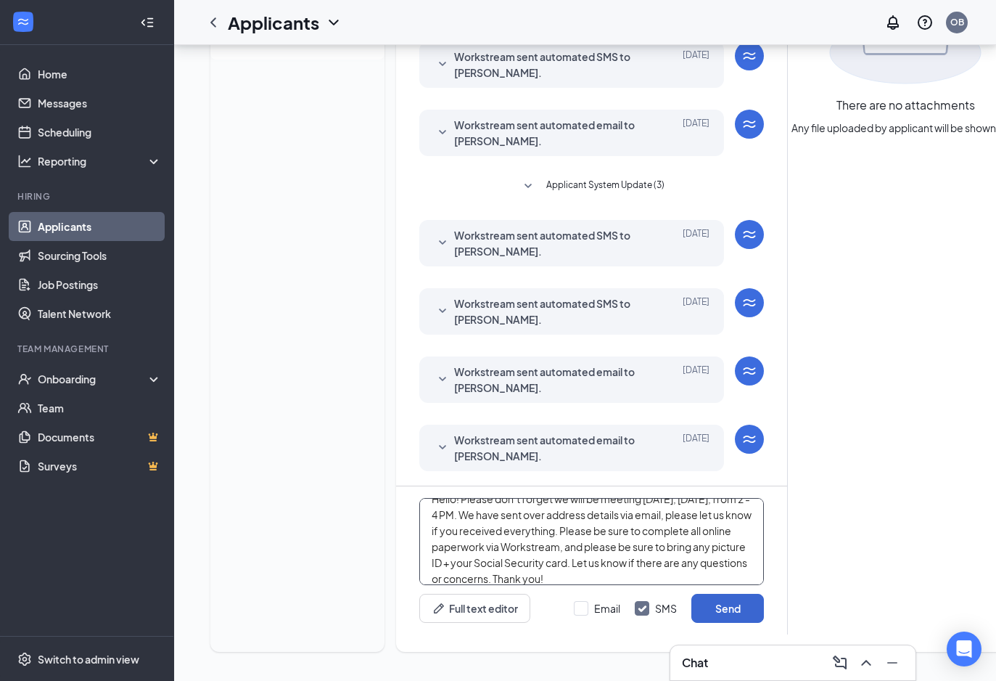
type textarea "Hello! Please don’t forget we will be meeting [DATE], [DATE], from 2 - 4 PM. We…"
click at [719, 617] on button "Send" at bounding box center [727, 607] width 73 height 29
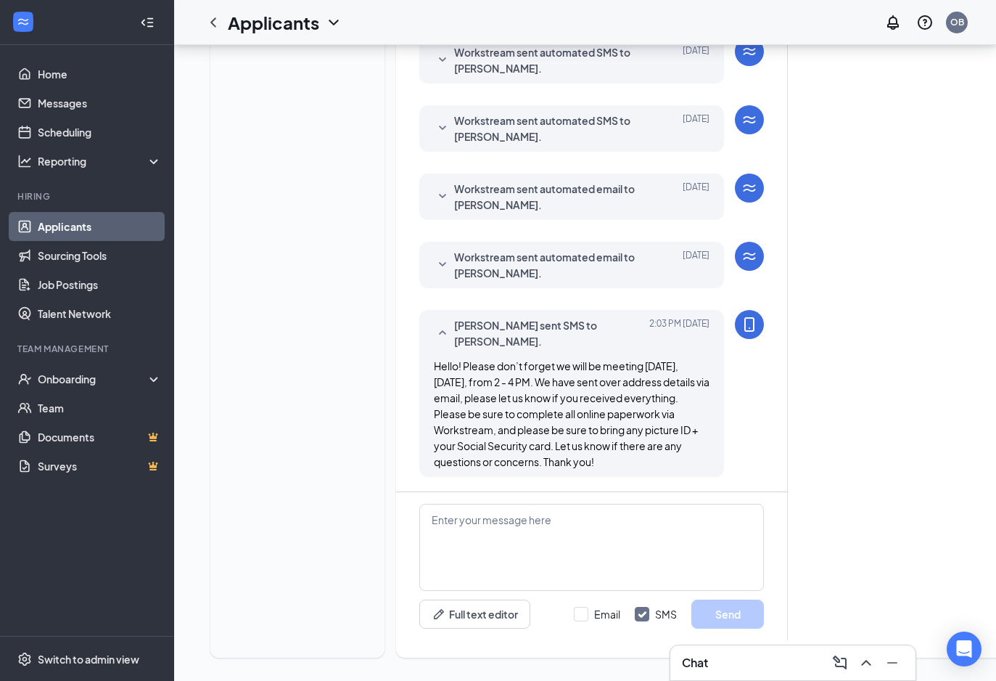
scroll to position [410, 0]
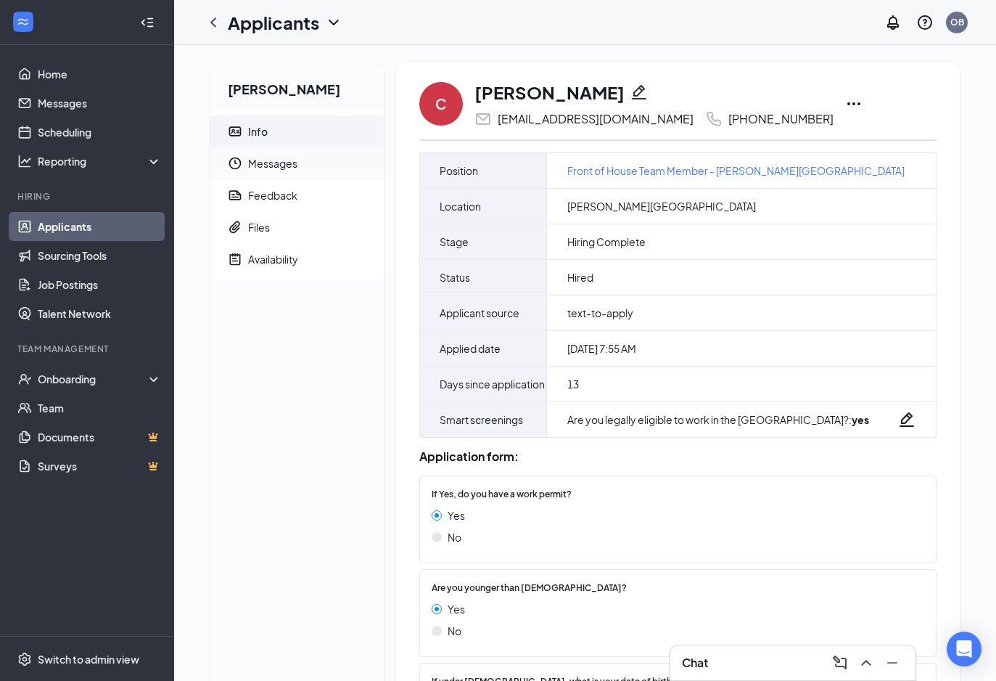
click at [311, 163] on span "Messages" at bounding box center [310, 163] width 125 height 32
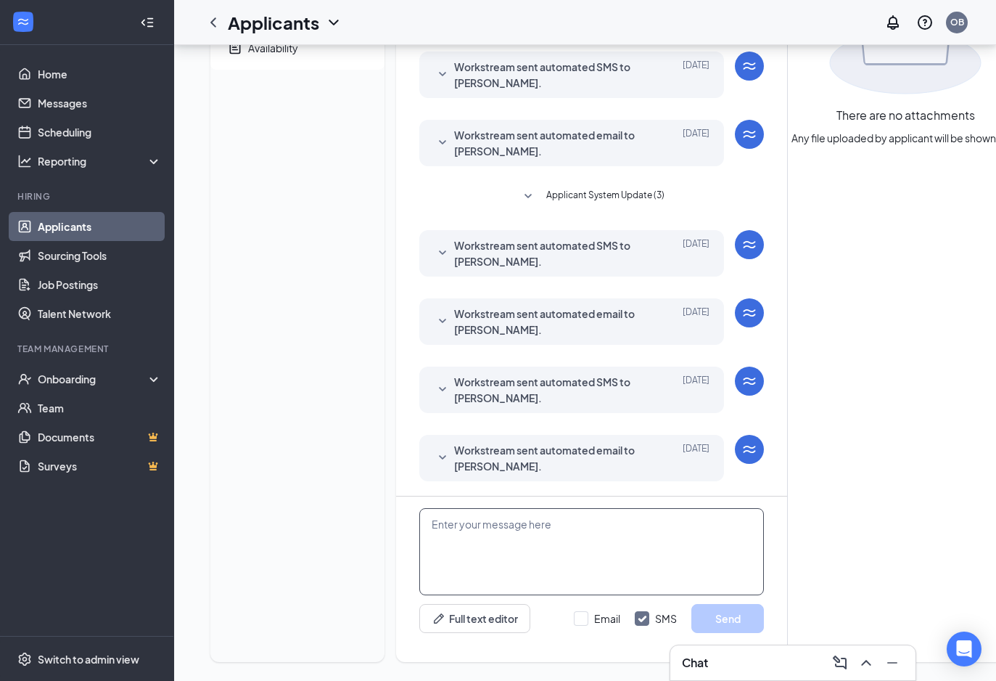
scroll to position [221, 0]
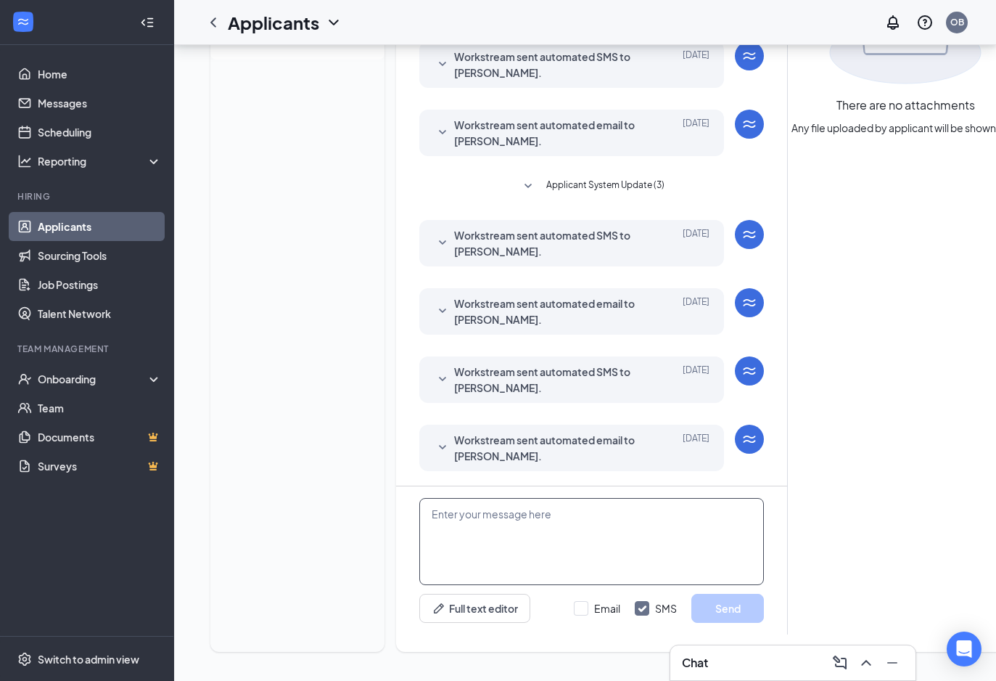
click at [474, 522] on textarea at bounding box center [591, 541] width 345 height 87
paste textarea "Hello! Please don’t forget we will be meeting [DATE], [DATE], from 2 - 4 PM. We…"
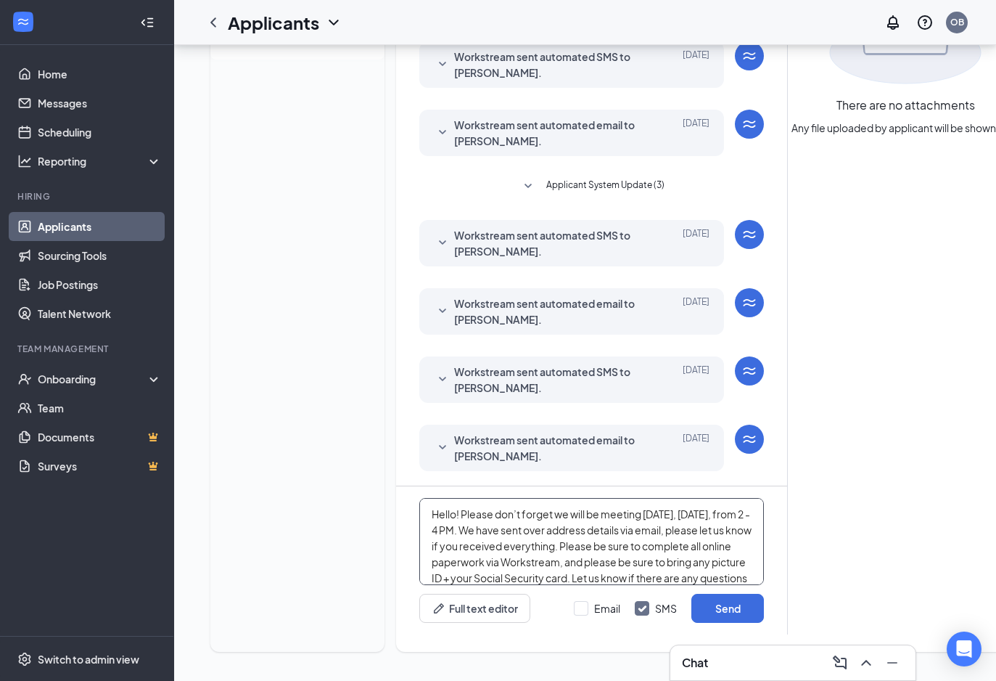
scroll to position [15, 0]
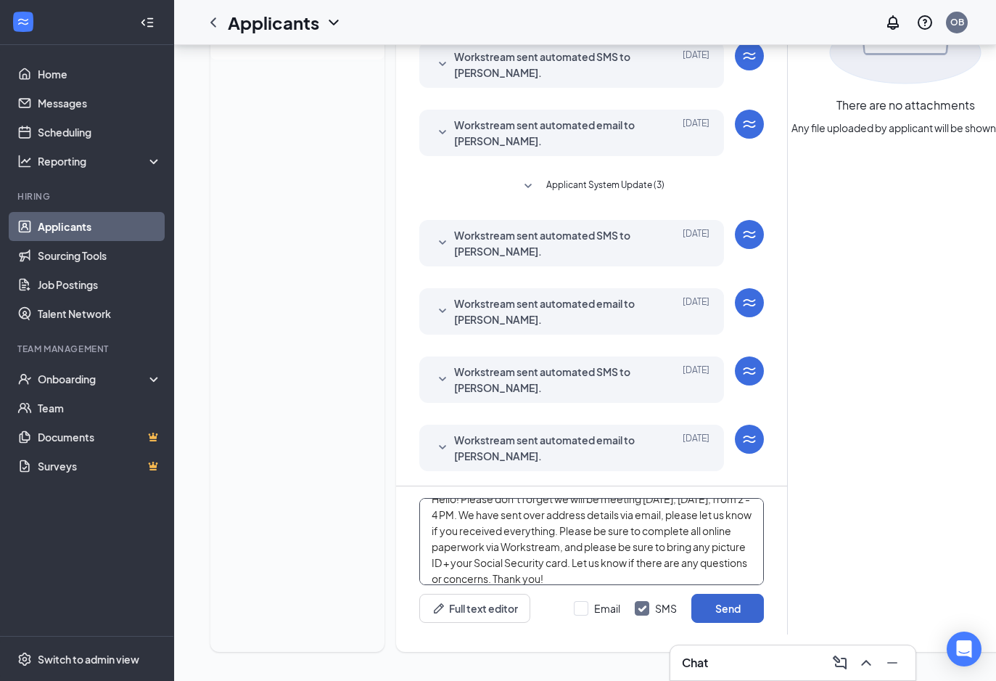
type textarea "Hello! Please don’t forget we will be meeting [DATE], [DATE], from 2 - 4 PM. We…"
click at [732, 609] on button "Send" at bounding box center [727, 607] width 73 height 29
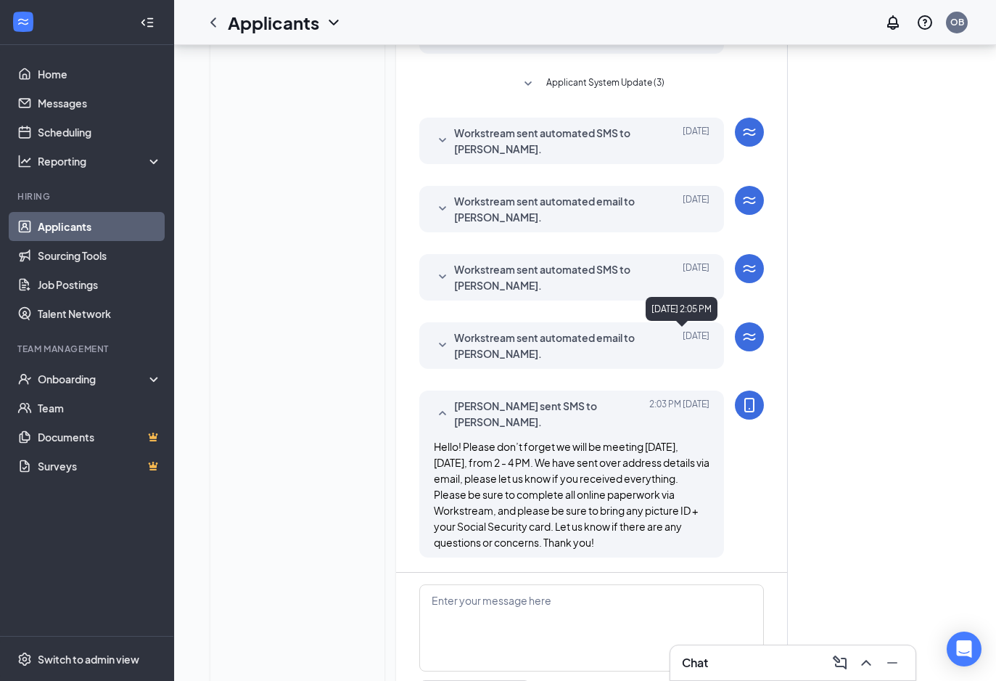
scroll to position [410, 0]
